Goal: Task Accomplishment & Management: Use online tool/utility

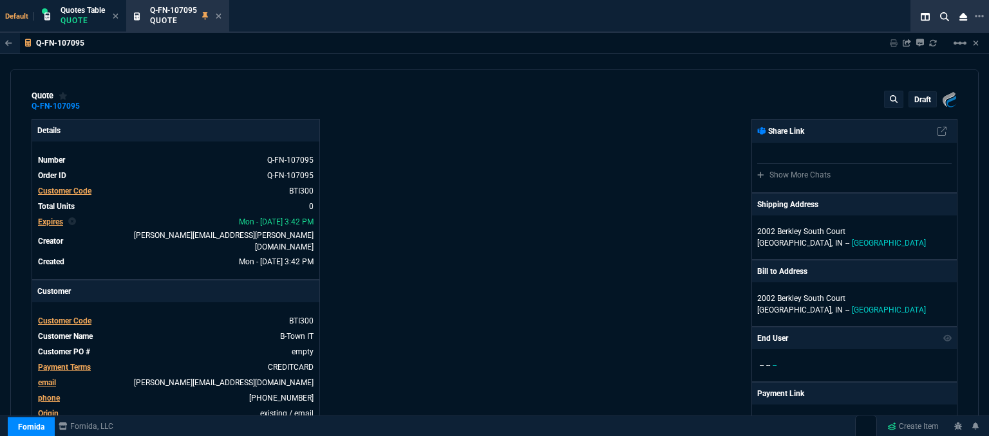
select select "12: [PERSON_NAME]"
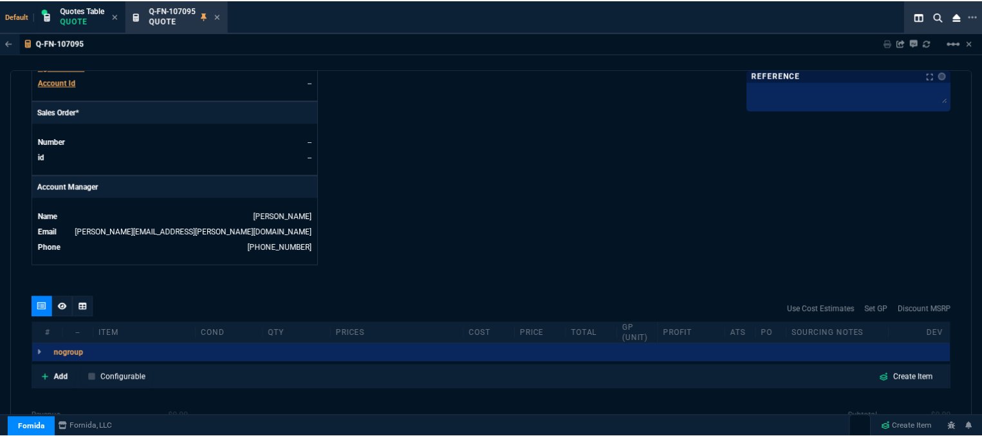
scroll to position [424, 0]
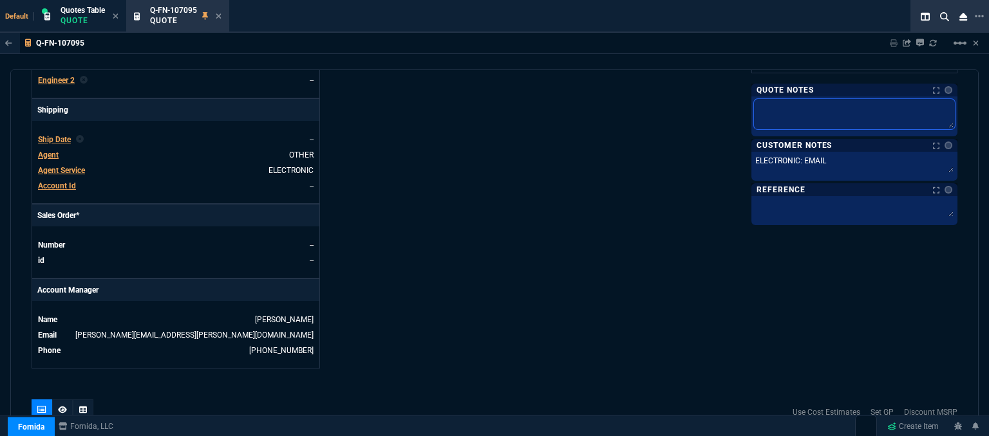
click at [884, 111] on textarea at bounding box center [854, 114] width 201 height 30
type textarea "f"
type textarea "fo"
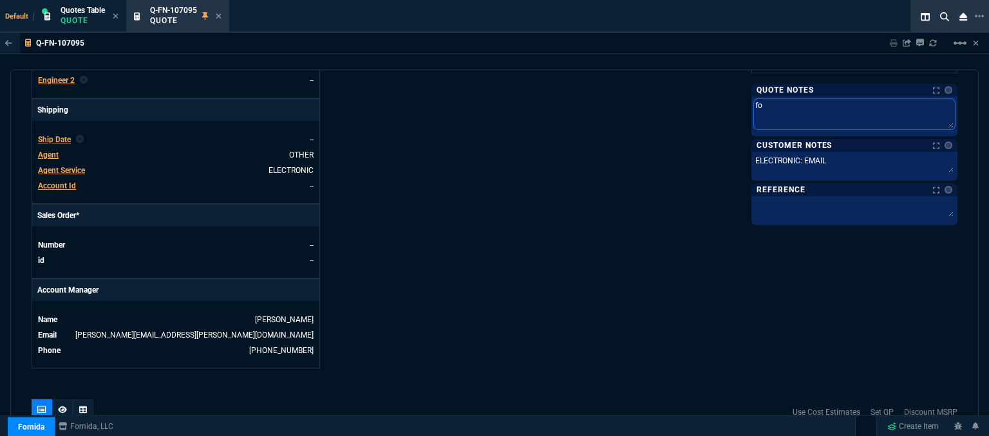
type textarea "for"
type textarea "fort"
type textarea "forti"
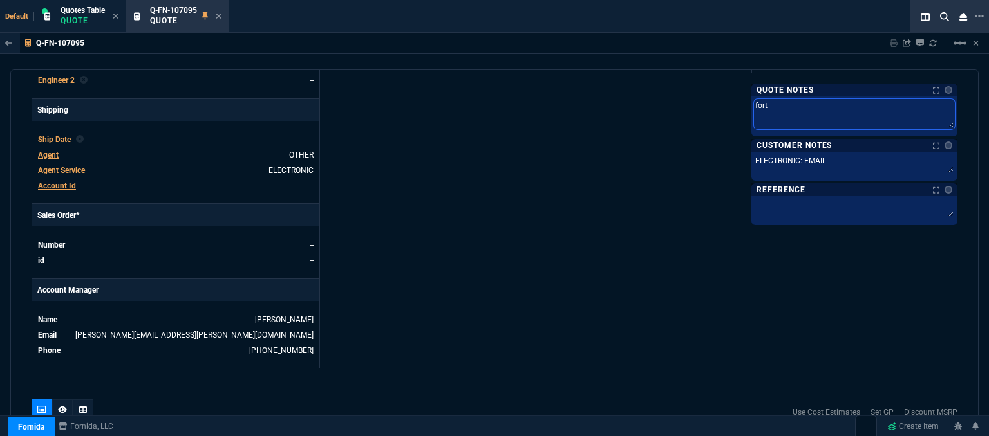
type textarea "forti"
type textarea "[PERSON_NAME]"
type textarea "fortine"
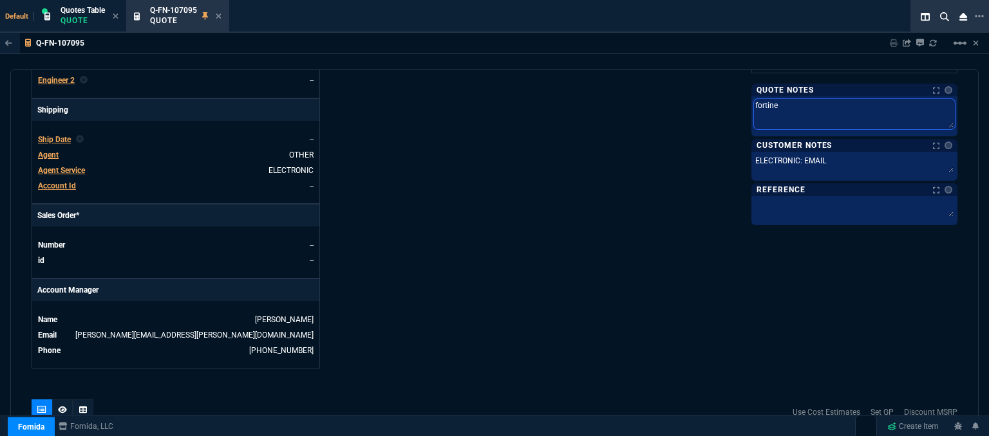
type textarea "fortinet"
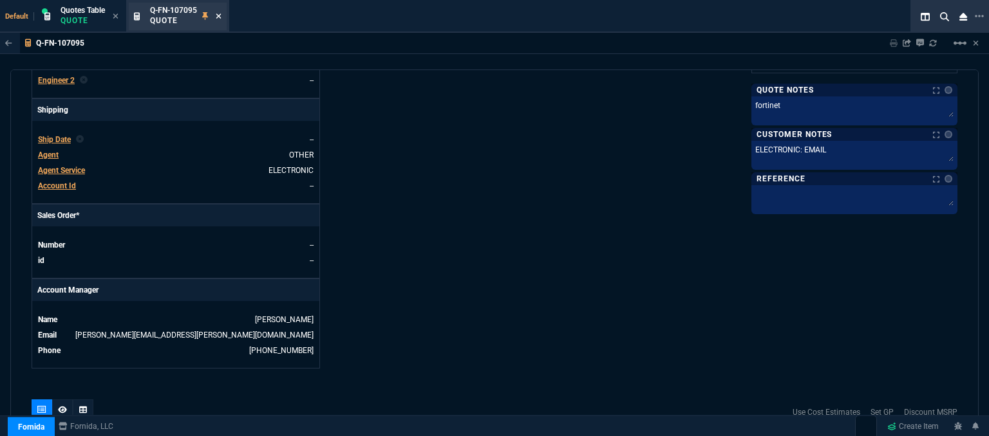
click at [221, 15] on icon at bounding box center [218, 16] width 5 height 5
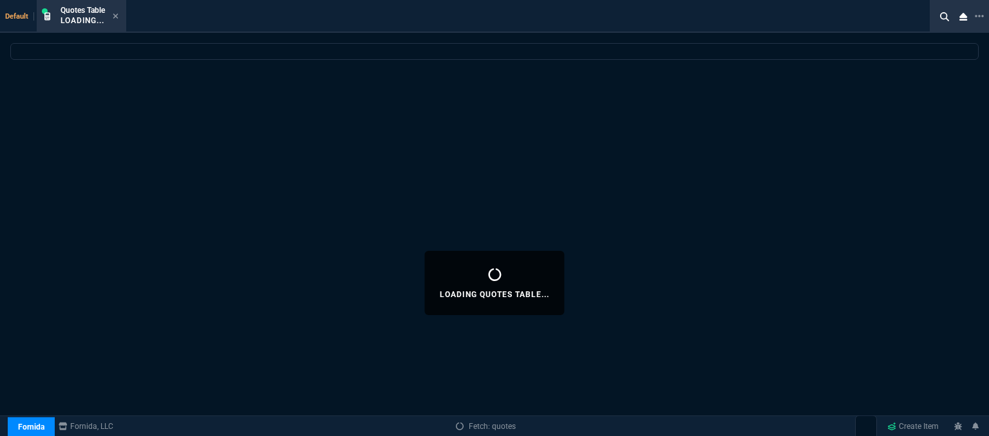
select select
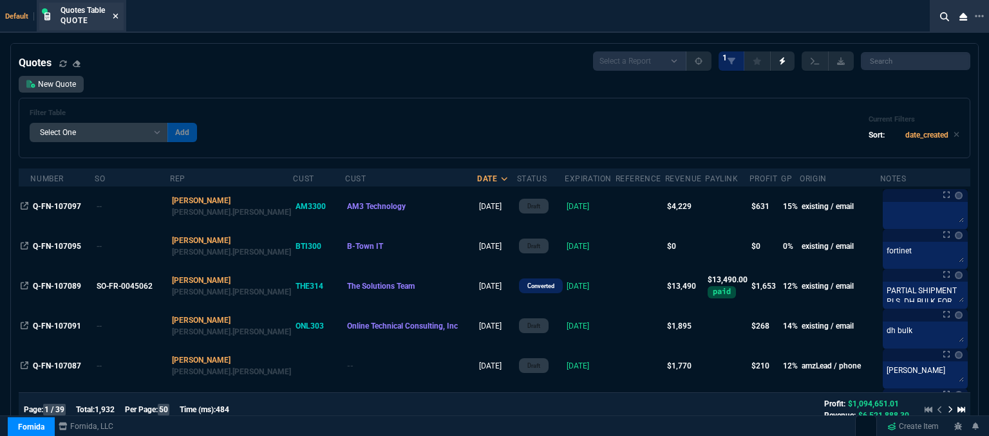
click at [116, 14] on icon at bounding box center [116, 16] width 6 height 8
